Goal: Information Seeking & Learning: Find specific fact

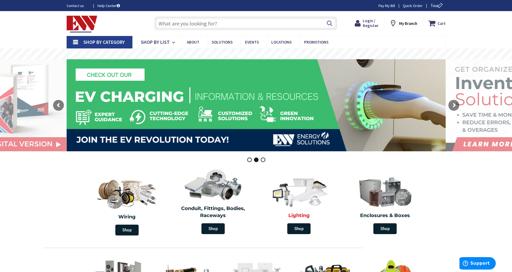
click at [306, 198] on img at bounding box center [299, 191] width 62 height 36
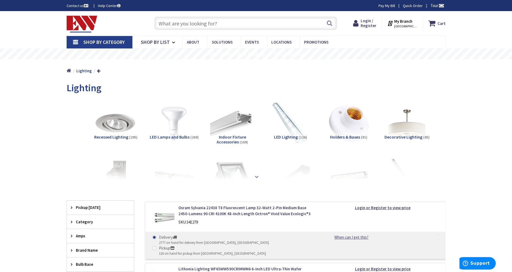
click at [257, 177] on strong at bounding box center [256, 177] width 6 height 6
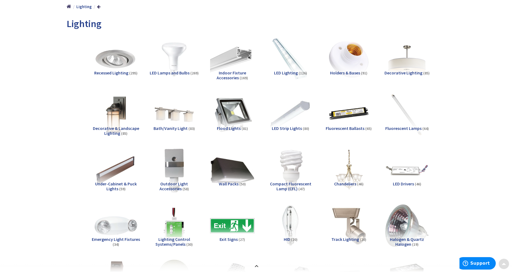
scroll to position [68, 0]
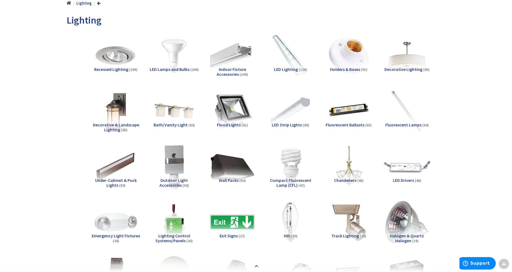
click at [406, 170] on img at bounding box center [406, 166] width 49 height 49
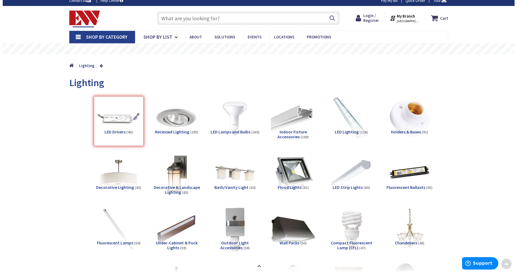
scroll to position [0, 0]
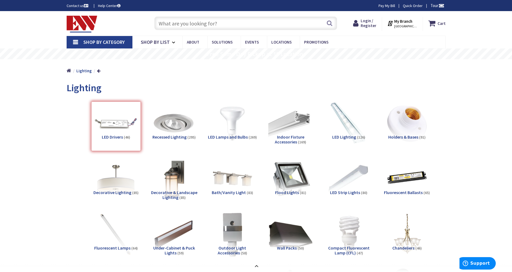
click at [408, 21] on strong "My Branch" at bounding box center [403, 21] width 18 height 5
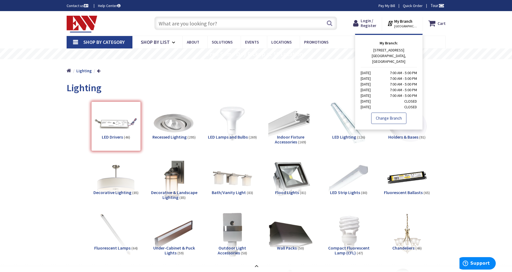
click at [387, 113] on link "Change Branch" at bounding box center [388, 118] width 35 height 11
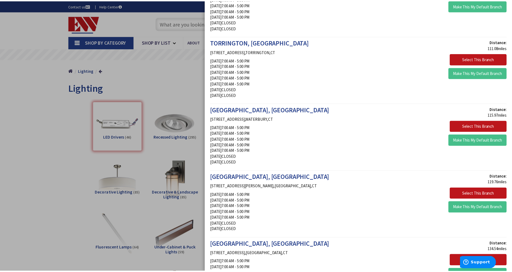
scroll to position [845, 0]
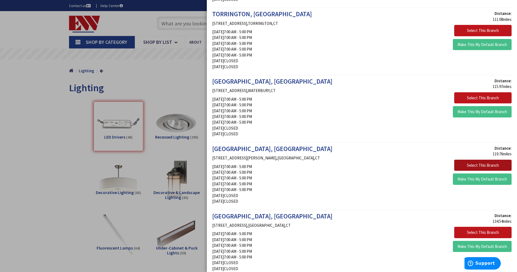
click at [490, 164] on button "Select This Branch" at bounding box center [482, 165] width 57 height 11
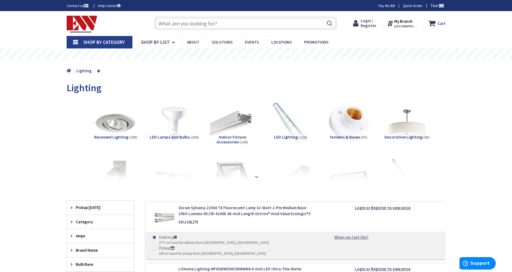
click at [258, 177] on div at bounding box center [256, 165] width 352 height 30
click at [257, 176] on strong at bounding box center [256, 177] width 6 height 6
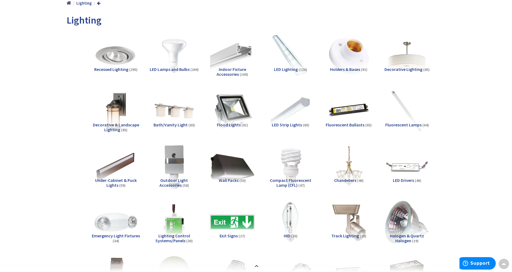
scroll to position [34, 0]
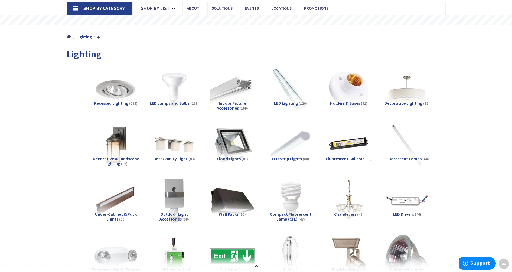
click at [296, 105] on span "LED Lighting" at bounding box center [286, 102] width 24 height 5
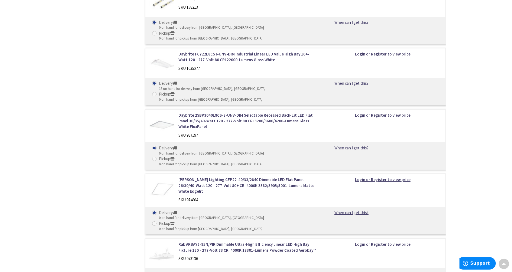
scroll to position [3316, 0]
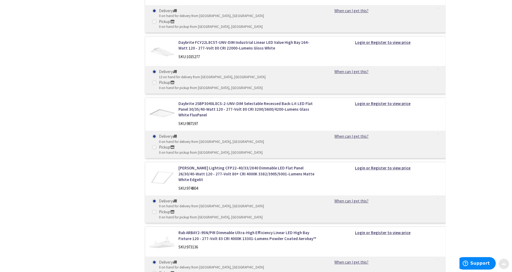
click at [502, 264] on span at bounding box center [503, 263] width 4 height 4
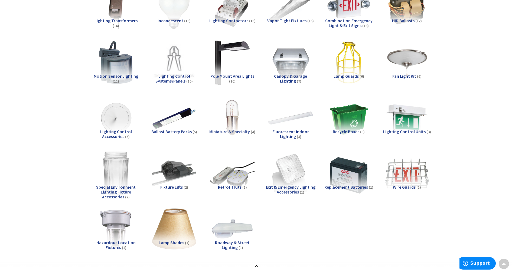
scroll to position [304, 0]
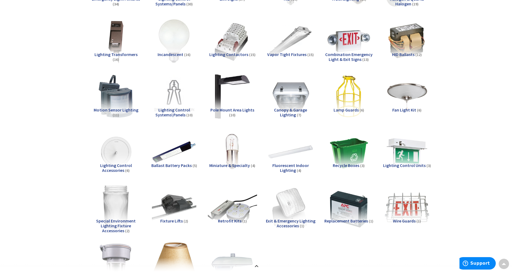
click at [237, 213] on img at bounding box center [231, 207] width 49 height 49
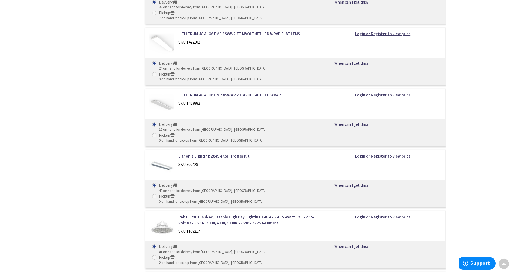
scroll to position [1659, 0]
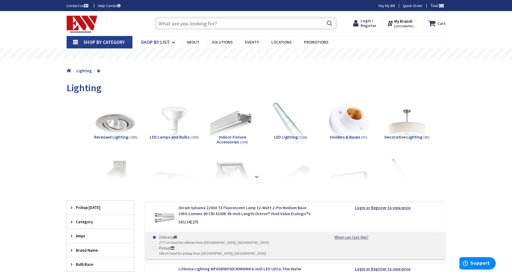
click at [256, 175] on strong at bounding box center [256, 177] width 6 height 6
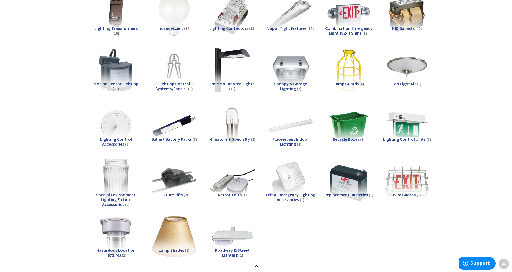
scroll to position [338, 0]
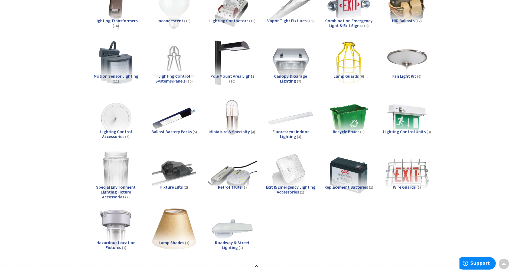
click at [235, 178] on img at bounding box center [231, 173] width 49 height 49
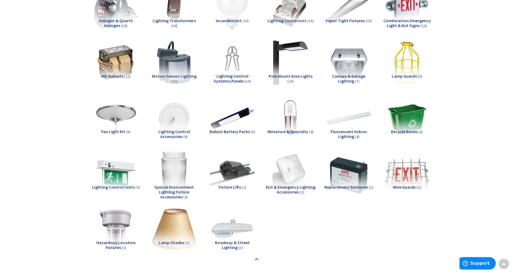
scroll to position [611, 0]
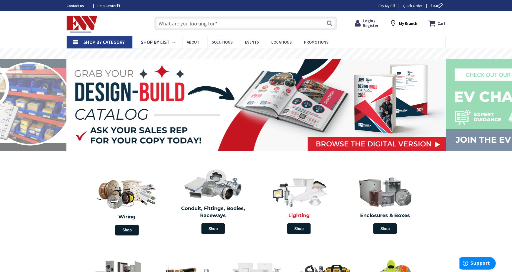
click at [305, 191] on img at bounding box center [299, 191] width 62 height 36
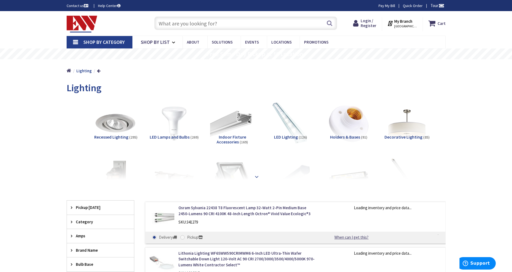
click at [256, 176] on strong at bounding box center [256, 177] width 6 height 6
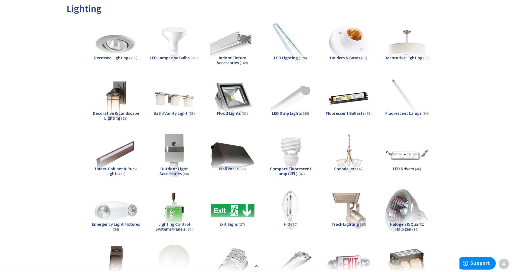
scroll to position [68, 0]
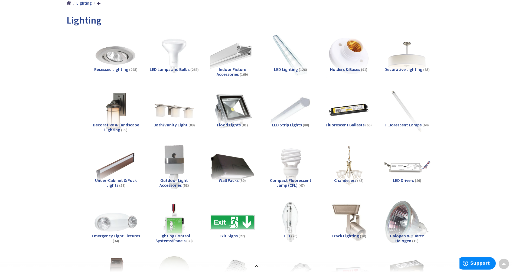
click at [404, 166] on img at bounding box center [406, 166] width 49 height 49
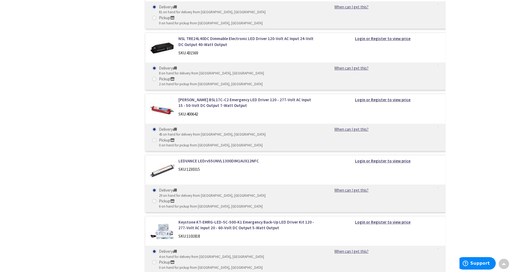
scroll to position [949, 0]
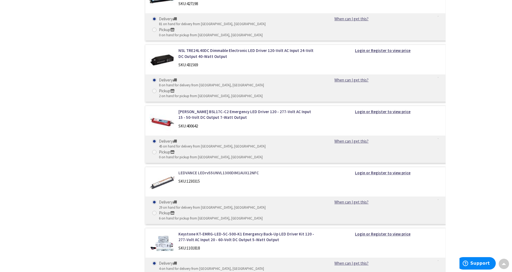
click at [220, 170] on link "LEDVANCE LEDrv55UNVL1300DIM1AUX12NFC" at bounding box center [247, 173] width 138 height 6
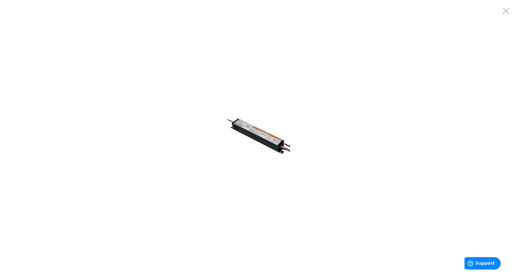
click at [205, 135] on div at bounding box center [258, 136] width 517 height 272
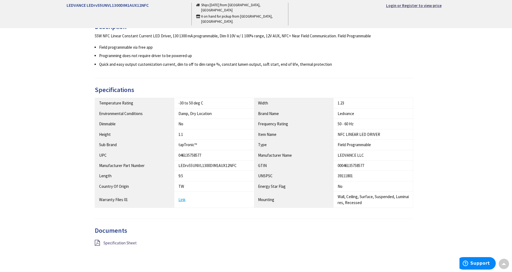
scroll to position [237, 0]
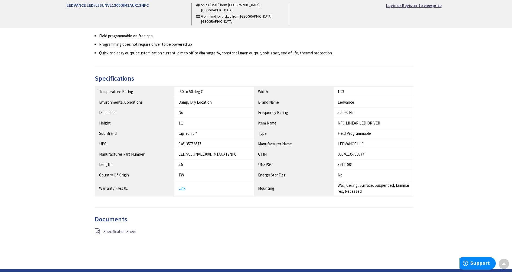
click at [116, 233] on span "Specification Sheet" at bounding box center [119, 231] width 33 height 5
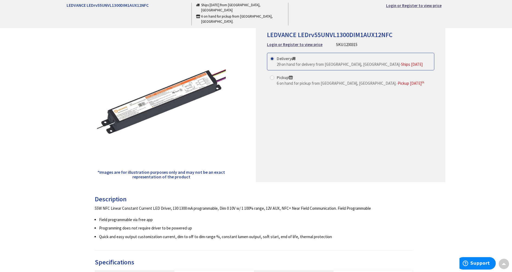
scroll to position [34, 0]
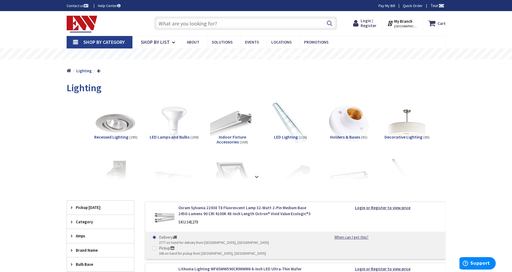
scroll to position [372, 0]
click at [222, 25] on input "text" at bounding box center [245, 24] width 183 height 14
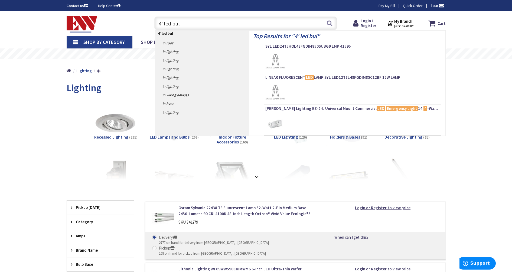
type input "4' led bulb"
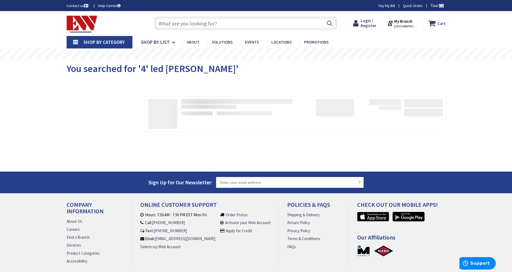
click at [226, 24] on input "text" at bounding box center [245, 24] width 183 height 14
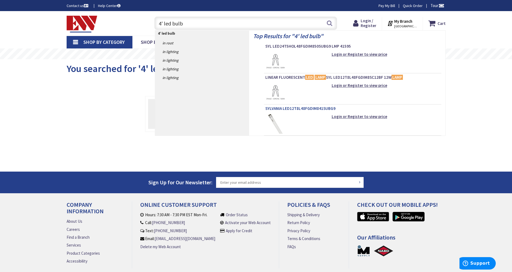
type input "4' led bulb"
click at [302, 108] on span "SYLVANIA LED12T8L48FGDIM841SUBG9" at bounding box center [352, 108] width 174 height 5
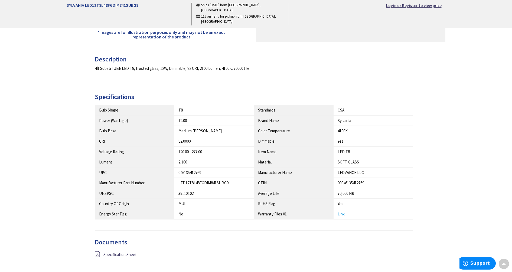
scroll to position [203, 0]
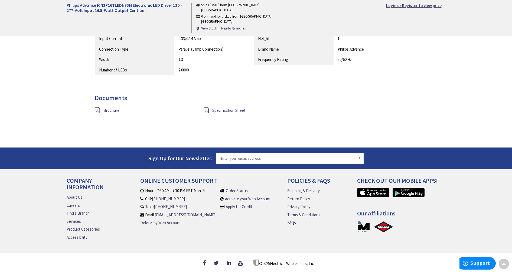
scroll to position [423, 0]
click at [222, 108] on span "Specification Sheet" at bounding box center [228, 110] width 33 height 5
